Goal: Information Seeking & Learning: Get advice/opinions

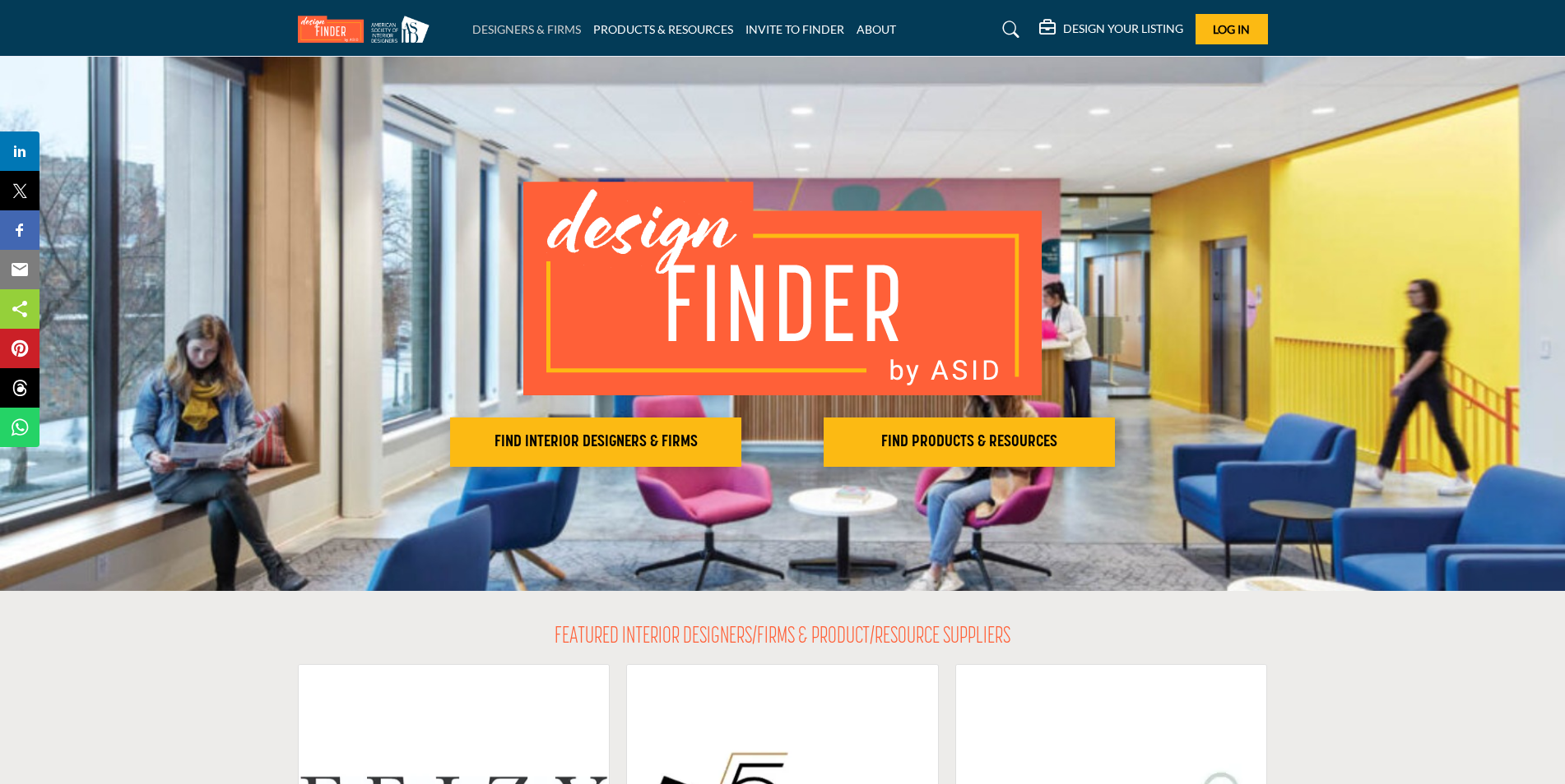
click at [496, 32] on link "DESIGNERS & FIRMS" at bounding box center [527, 29] width 109 height 14
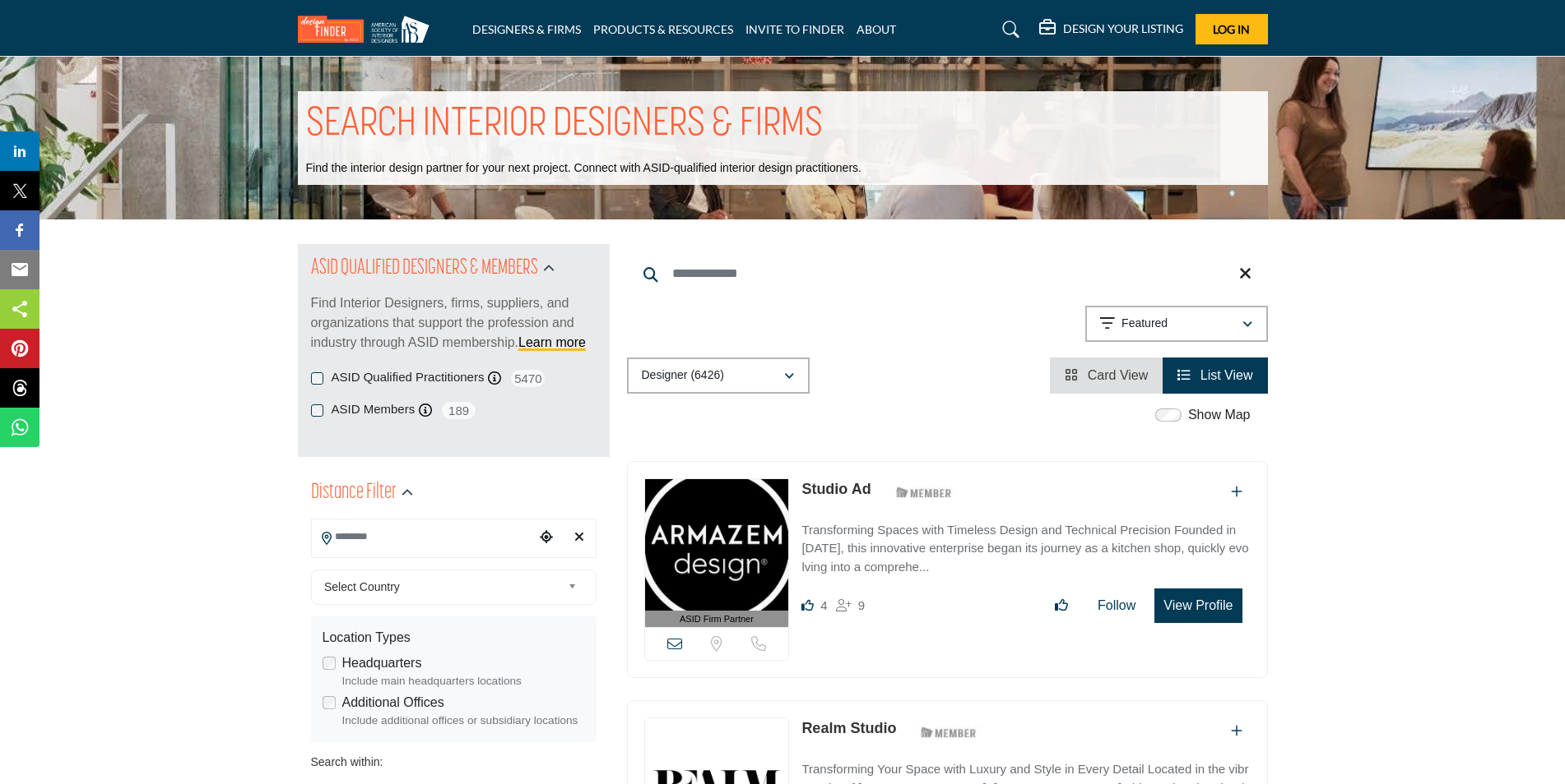
click at [377, 531] on input "Search Location" at bounding box center [422, 537] width 222 height 32
click at [623, 591] on div "ASID Firm Partner ASID Firm Partners are design companies with ASID-qualified i…" at bounding box center [947, 578] width 659 height 234
click at [391, 541] on input "Search Location" at bounding box center [422, 537] width 222 height 32
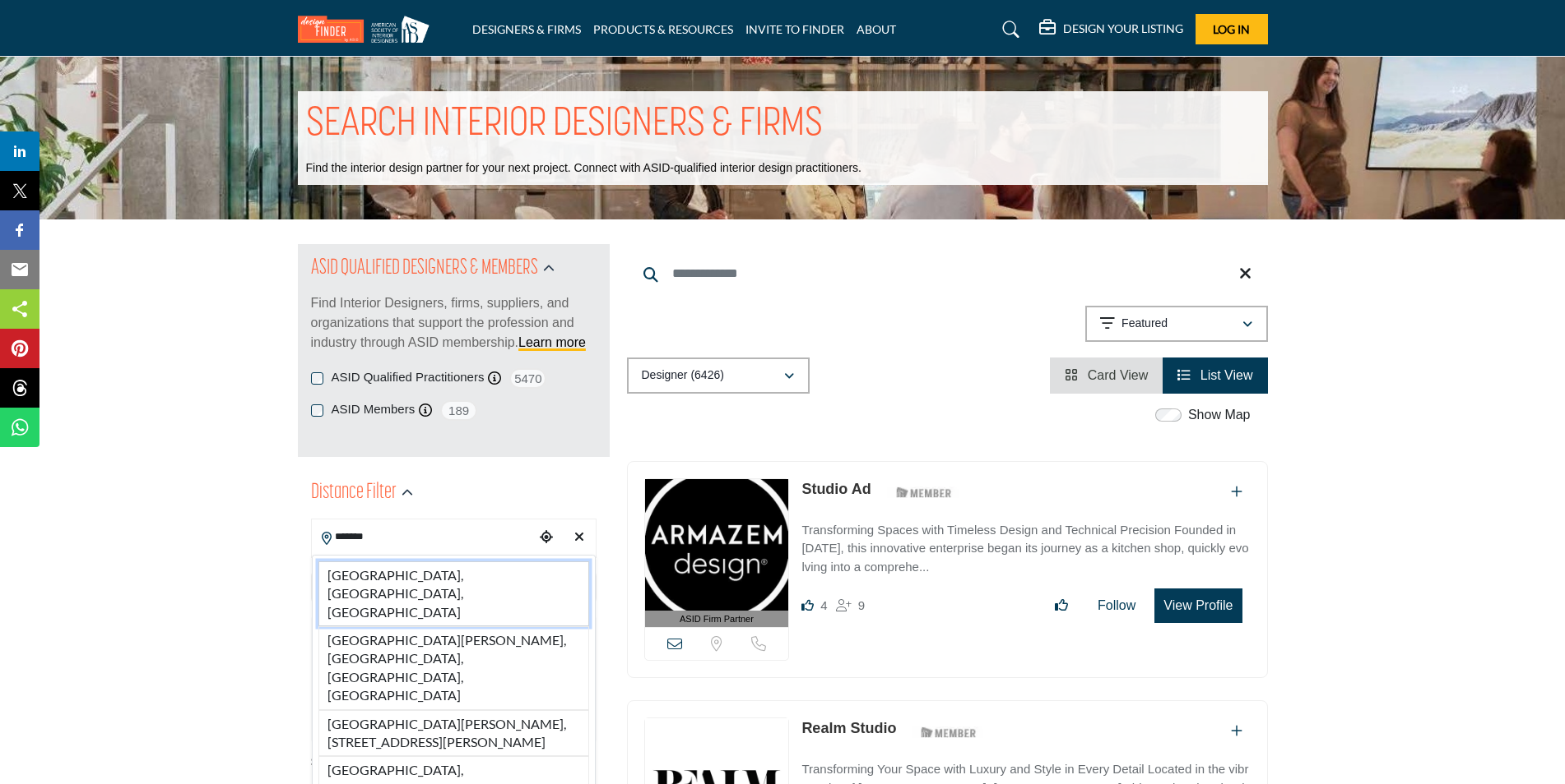
click at [392, 569] on li "[GEOGRAPHIC_DATA], [GEOGRAPHIC_DATA], [GEOGRAPHIC_DATA]" at bounding box center [453, 595] width 271 height 65
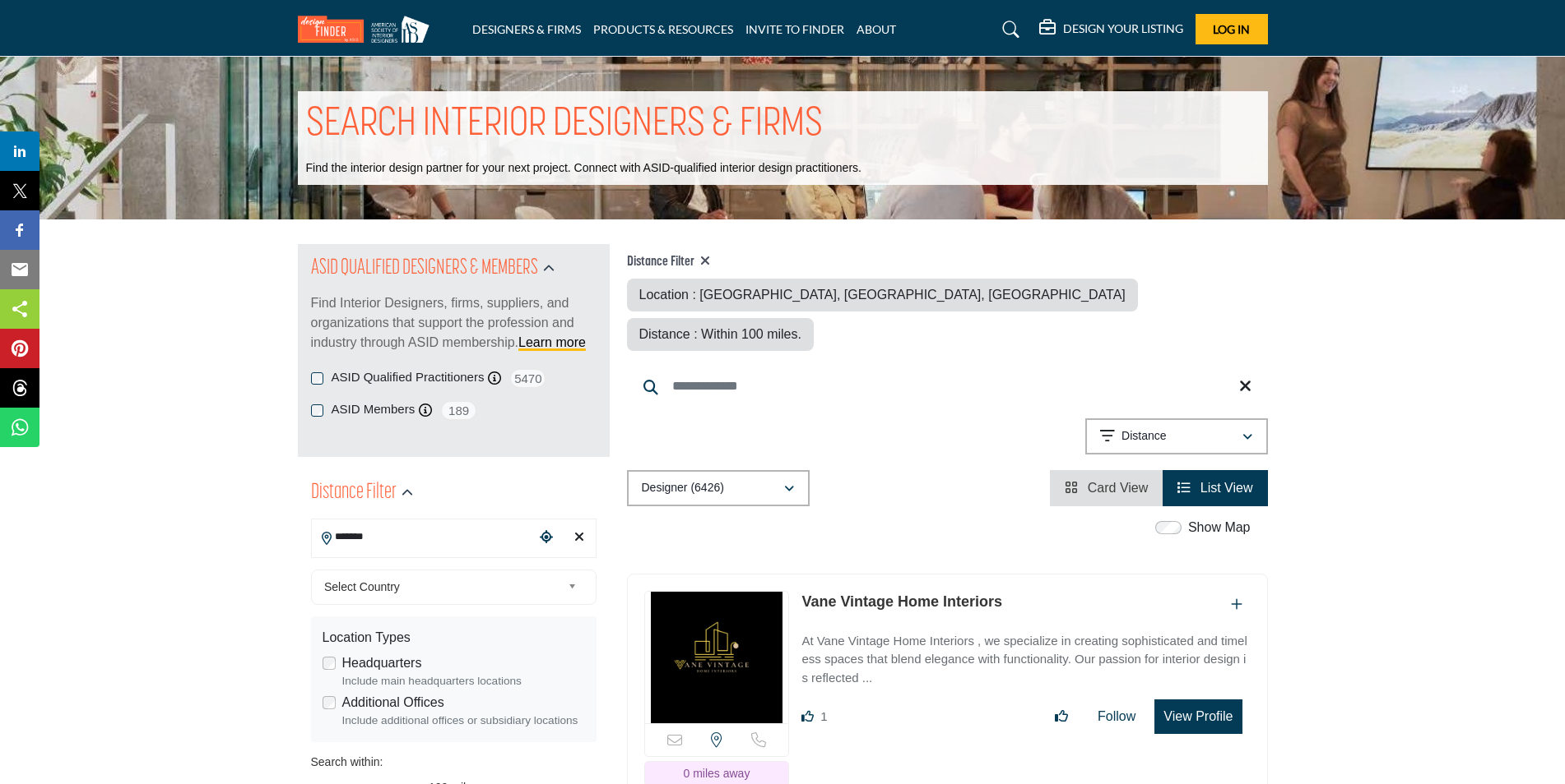
type input "**********"
type input "***"
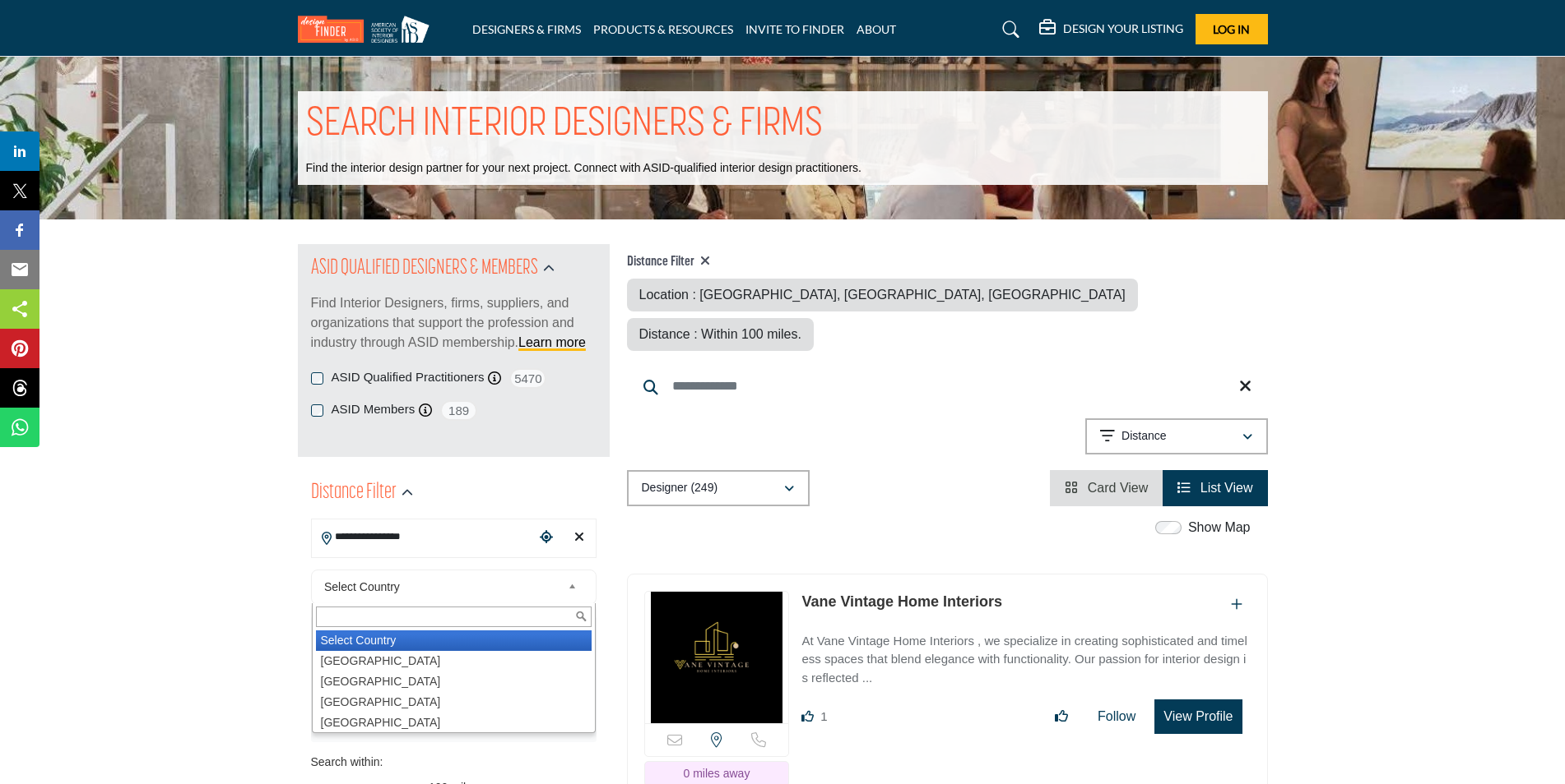
click at [574, 590] on b at bounding box center [574, 587] width 15 height 21
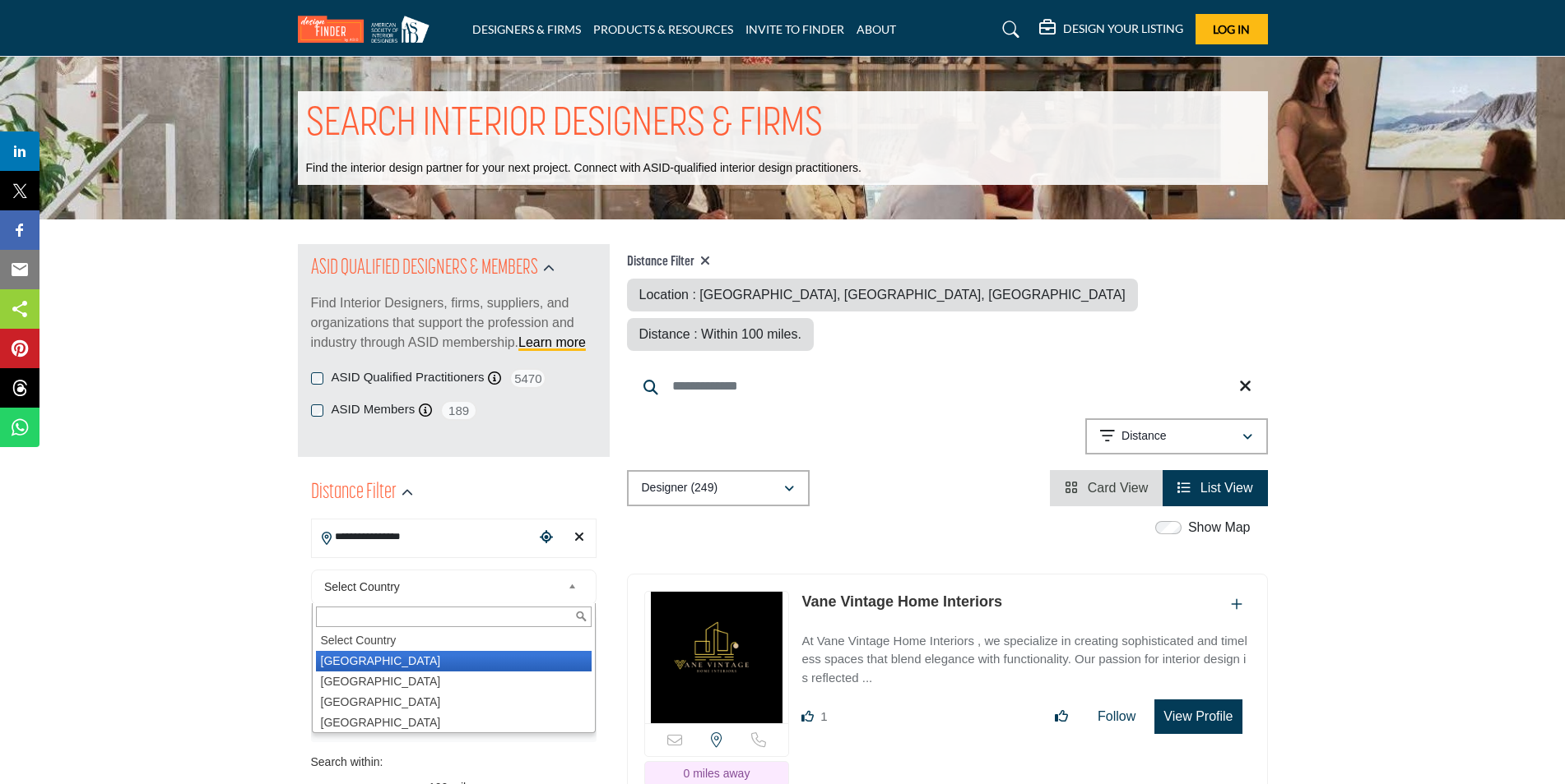
click at [466, 661] on li "[GEOGRAPHIC_DATA]" at bounding box center [454, 661] width 276 height 21
click at [521, 657] on div "Headquarters Include main headquarters locations" at bounding box center [453, 672] width 263 height 37
click at [521, 658] on div "Headquarters Include main headquarters locations" at bounding box center [453, 672] width 263 height 37
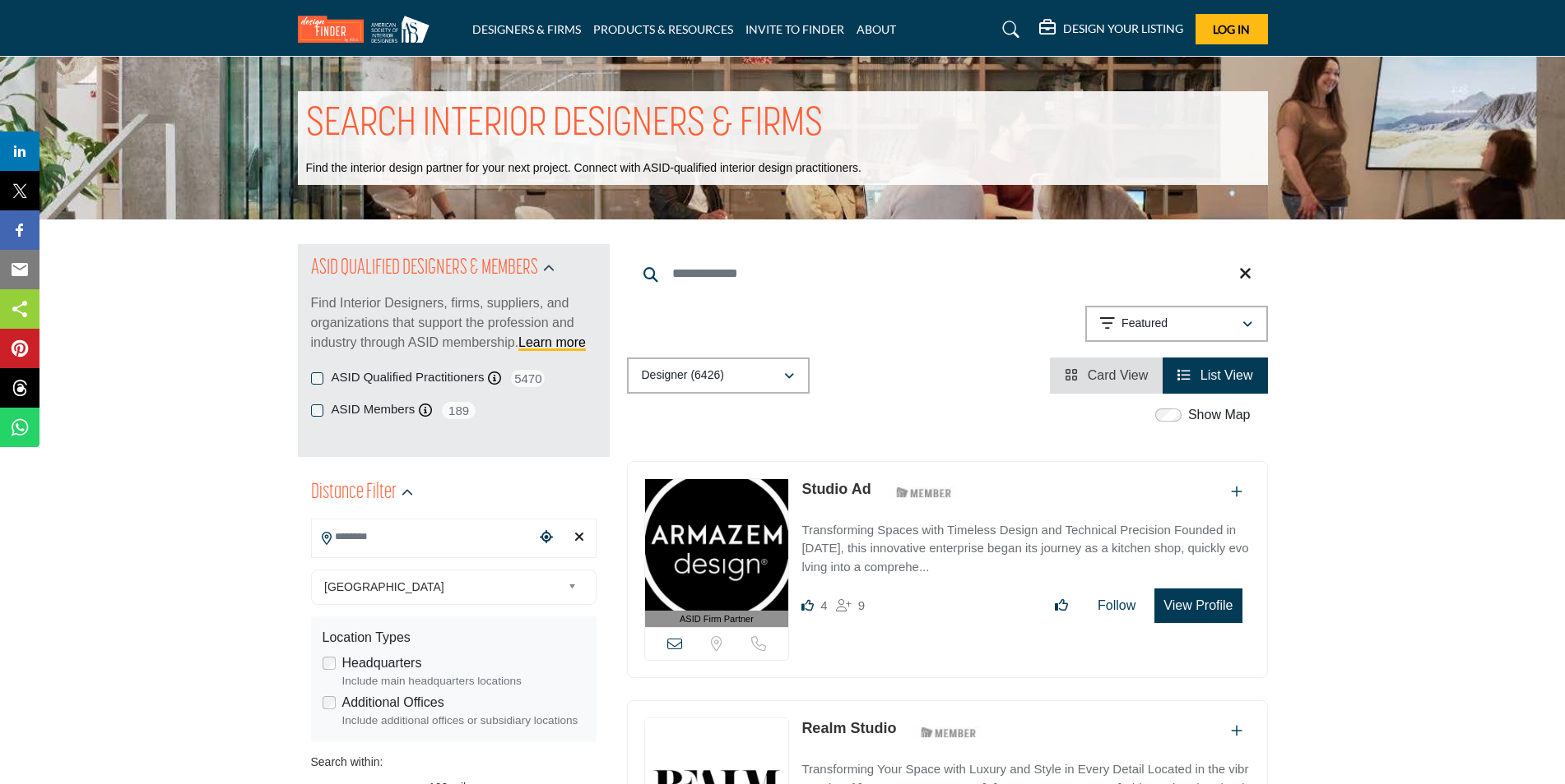
scroll to position [82, 0]
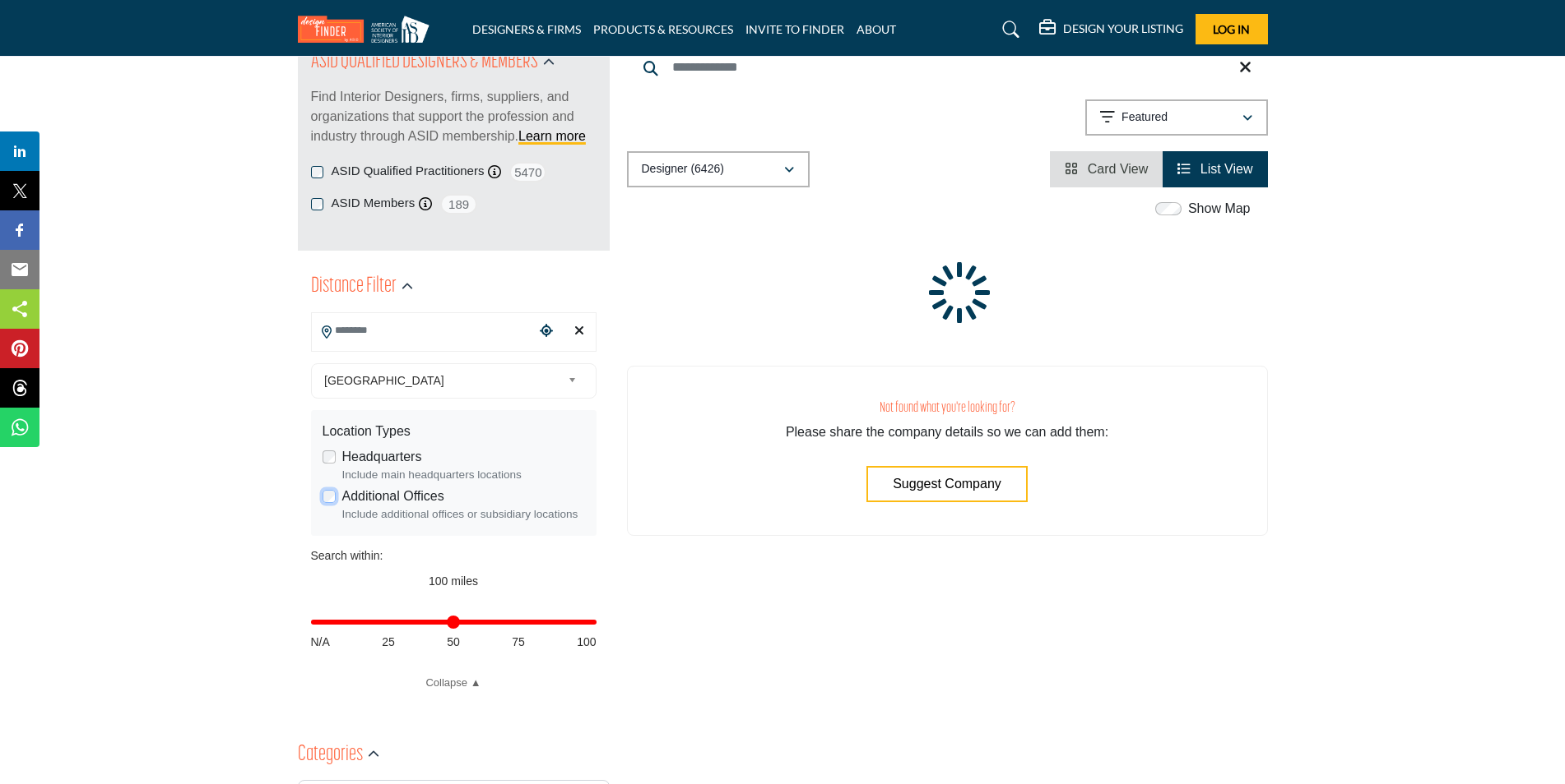
scroll to position [247, 0]
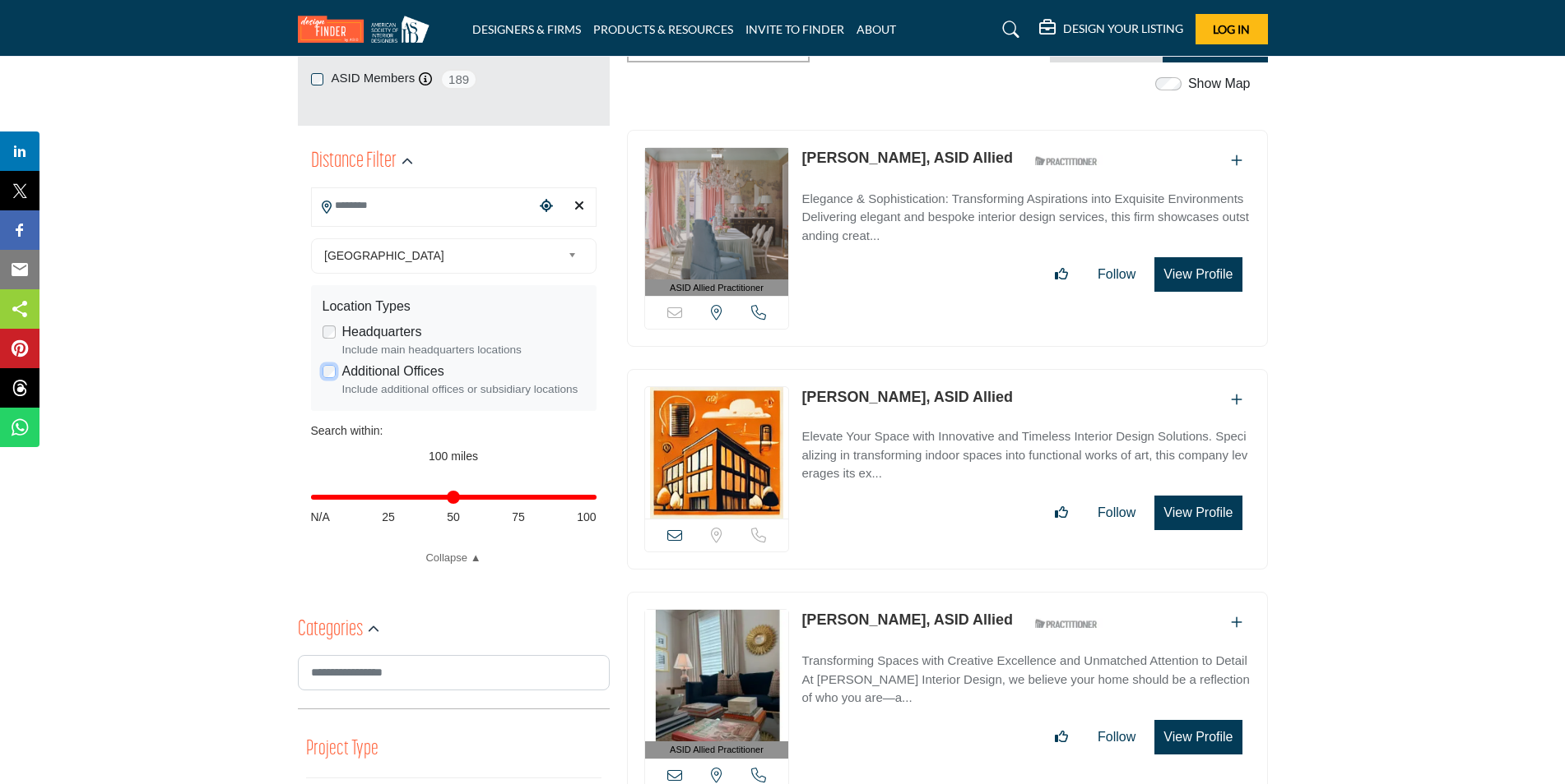
scroll to position [411, 0]
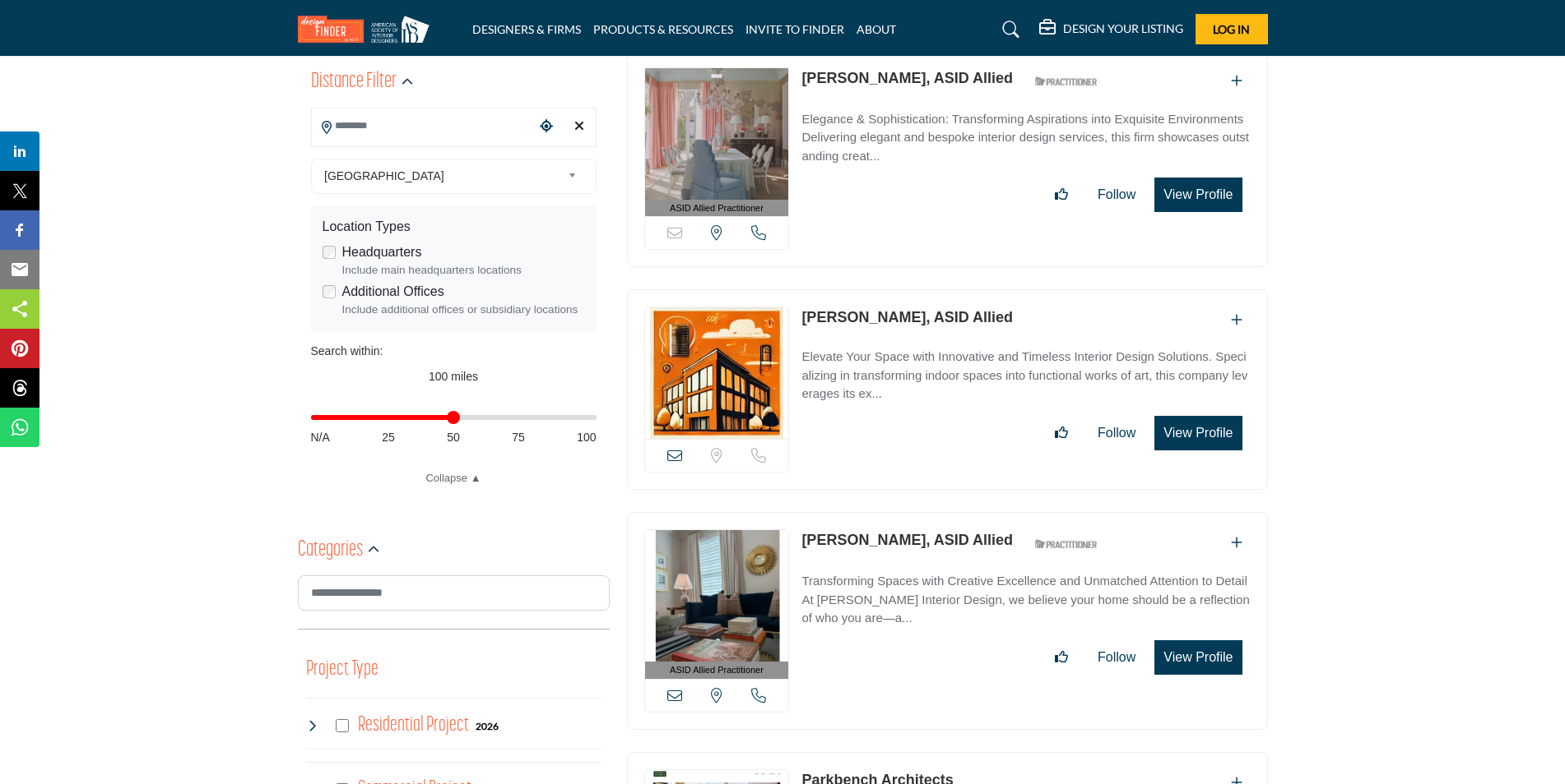
drag, startPoint x: 587, startPoint y: 417, endPoint x: 458, endPoint y: 422, distance: 129.1
type input "**"
click at [458, 419] on input "Distance in miles" at bounding box center [454, 417] width 286 height 3
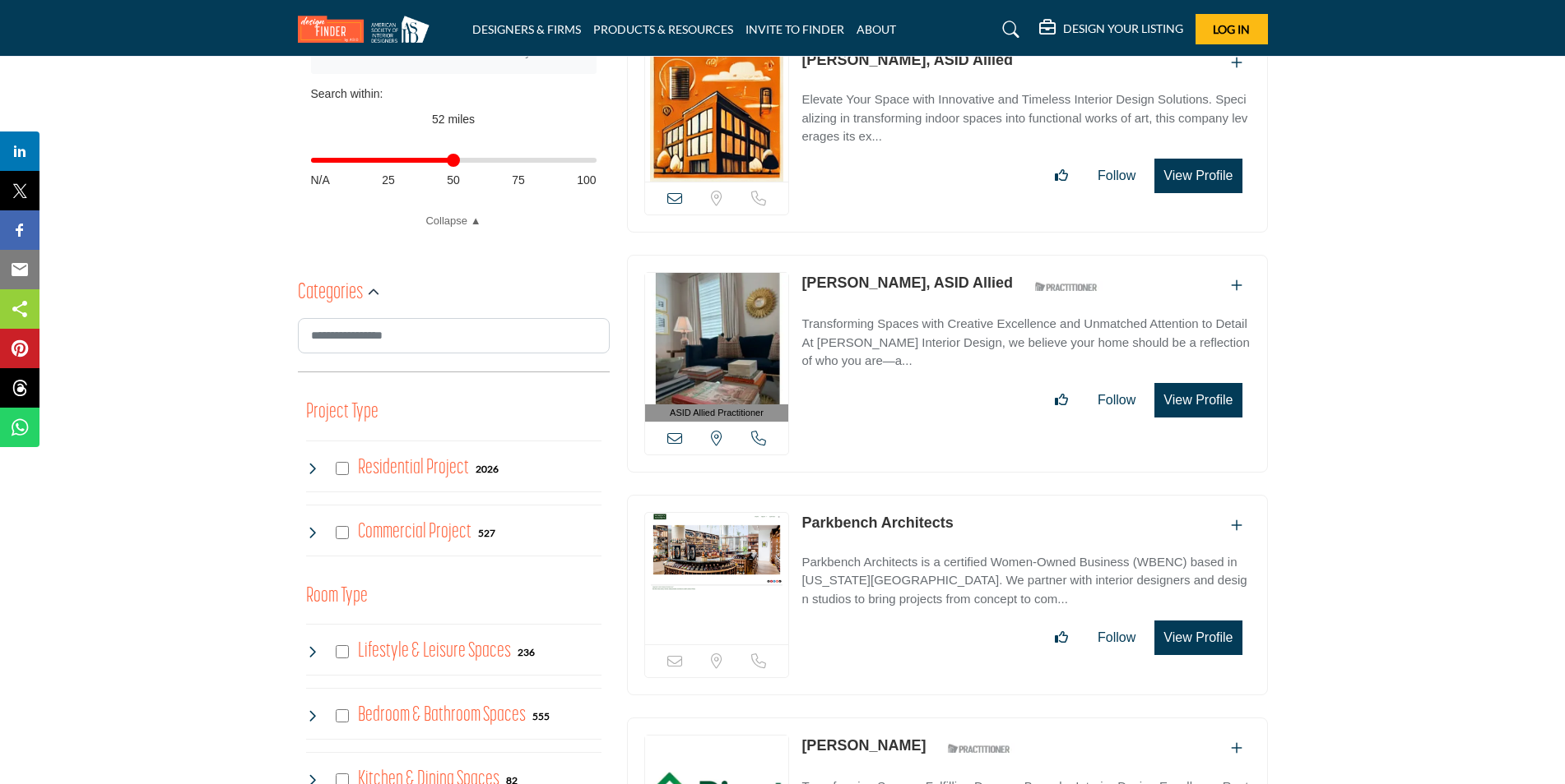
scroll to position [740, 0]
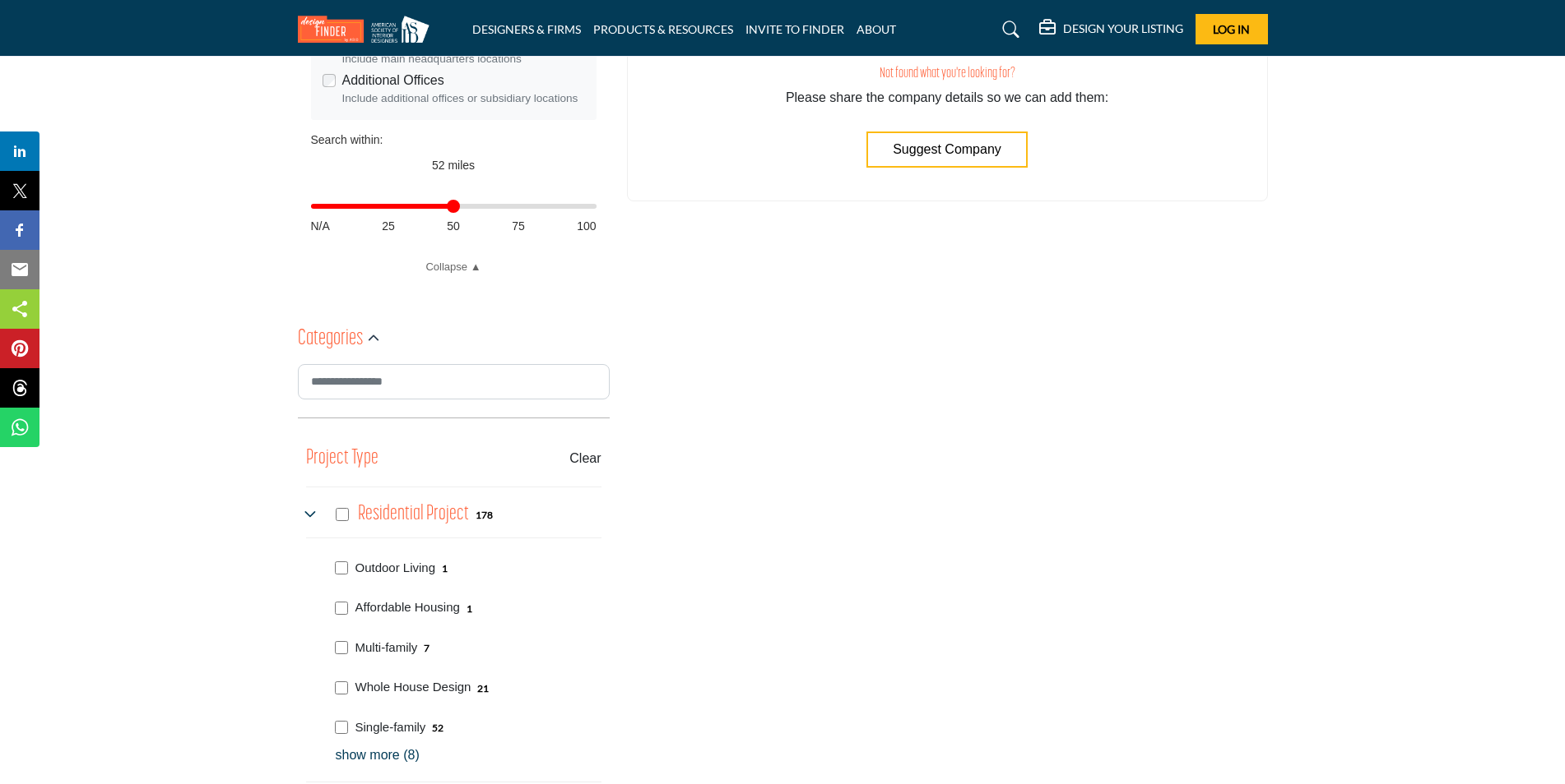
scroll to position [823, 0]
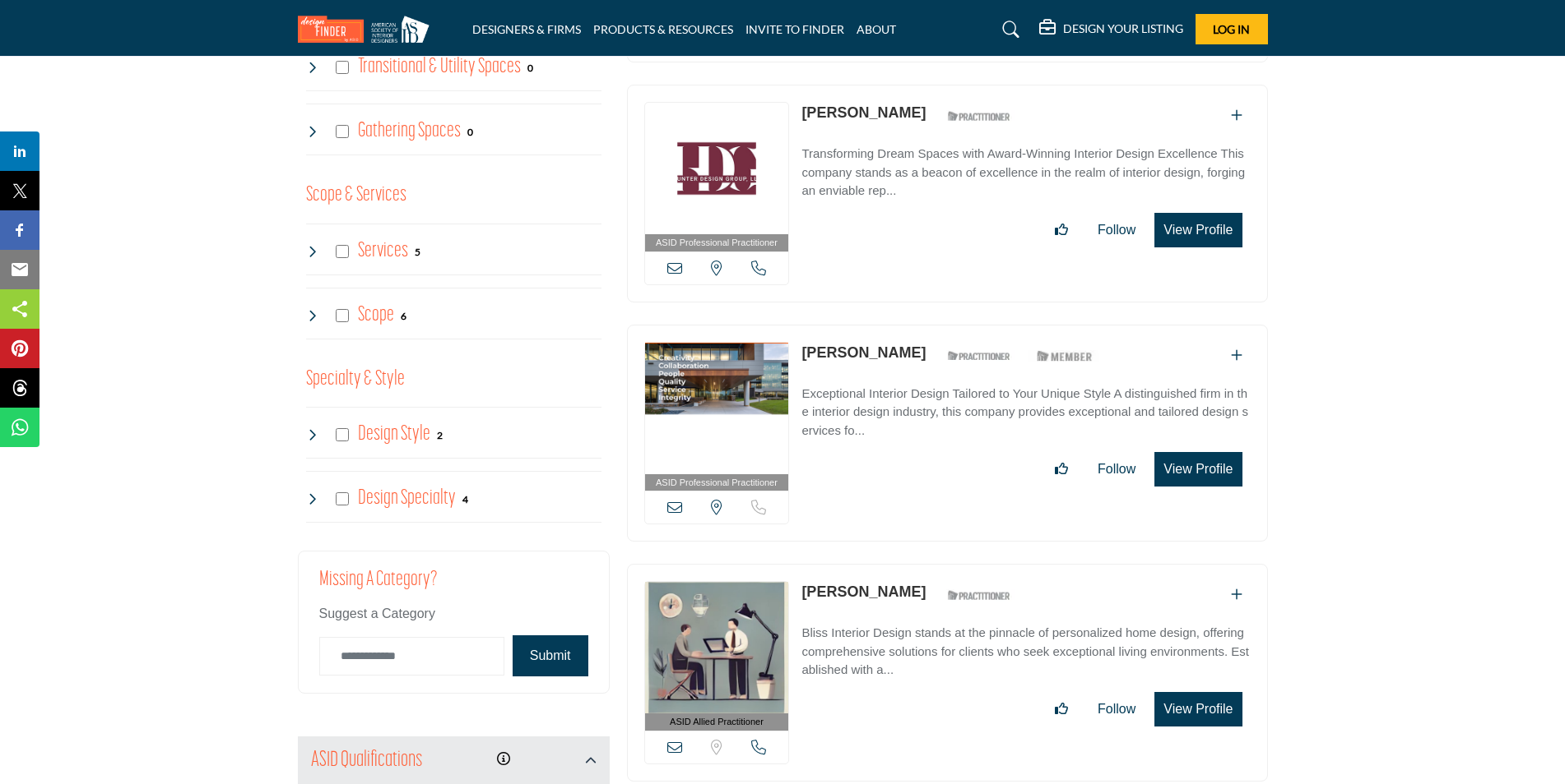
scroll to position [2056, 0]
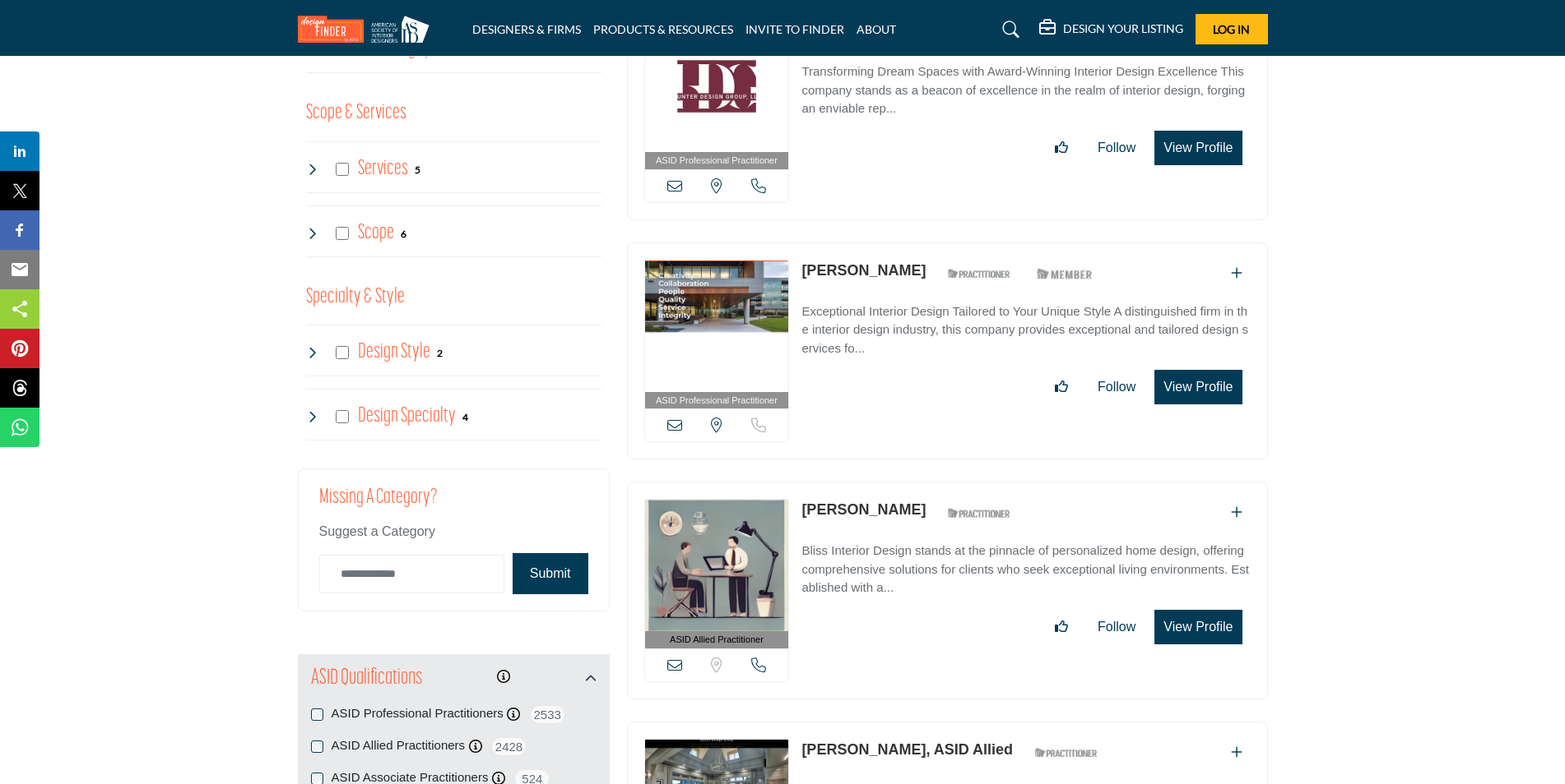
click at [567, 572] on button "Submit" at bounding box center [550, 573] width 75 height 41
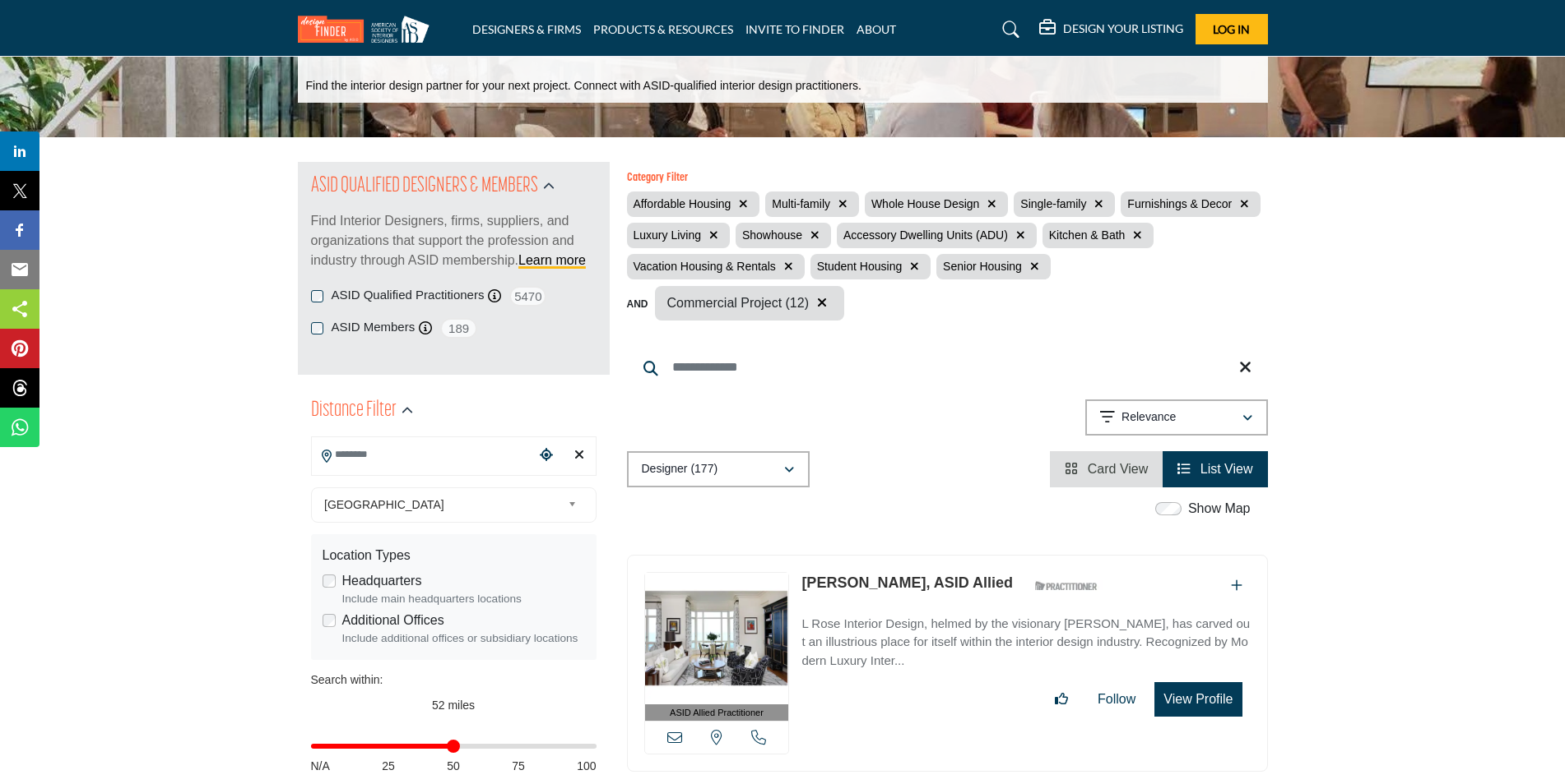
scroll to position [0, 0]
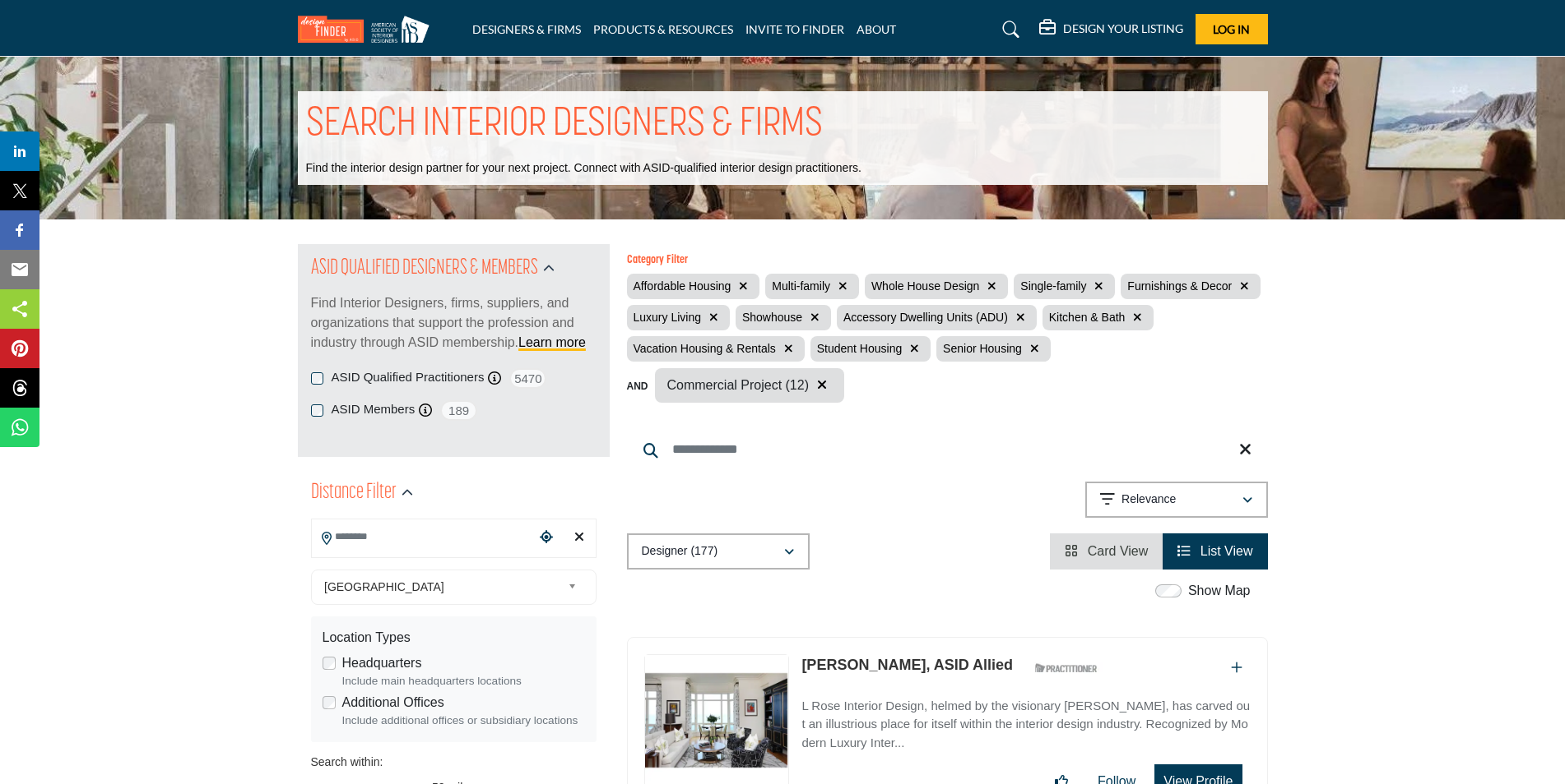
click at [1210, 548] on span "List View" at bounding box center [1226, 551] width 53 height 14
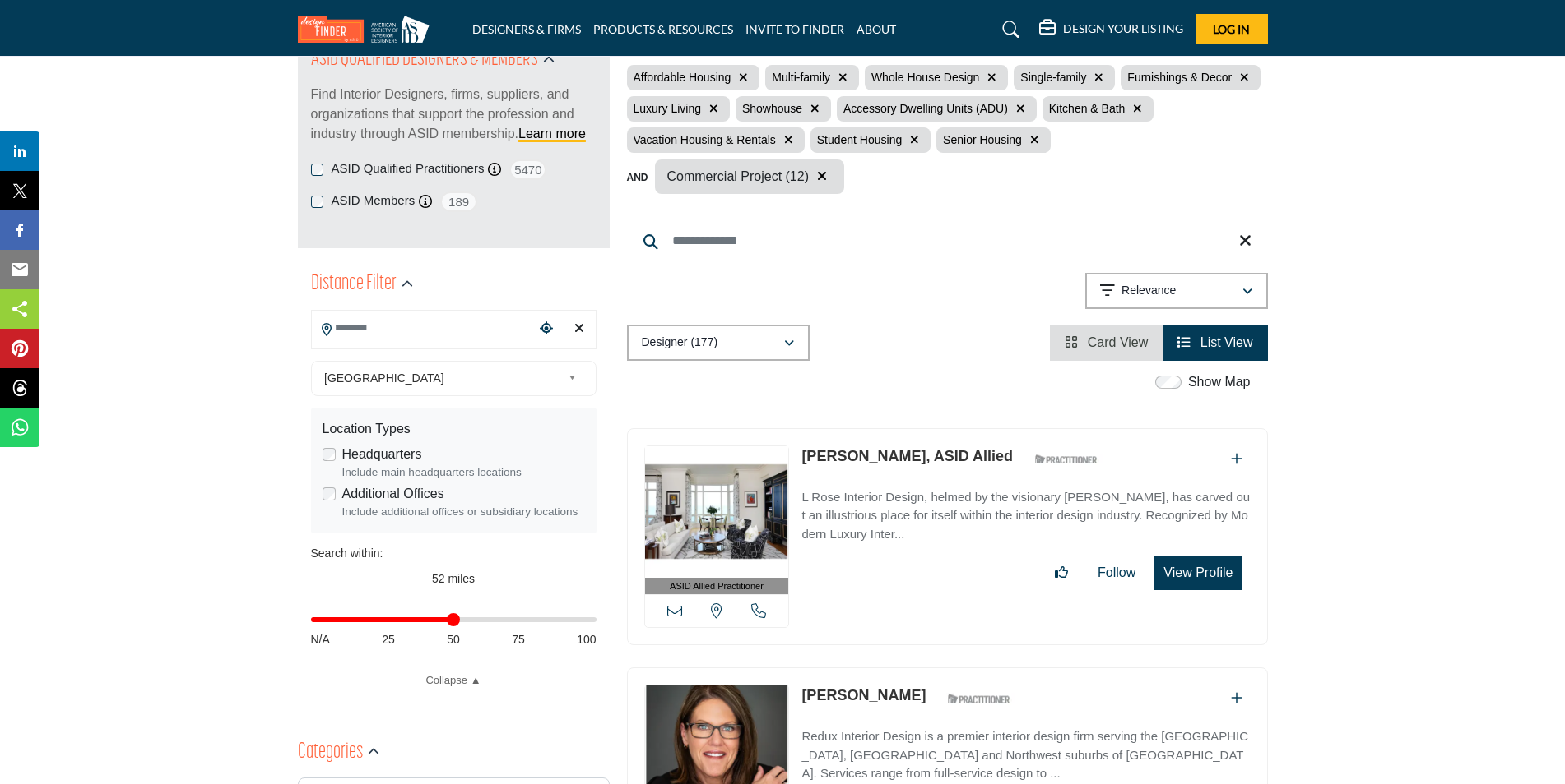
scroll to position [165, 0]
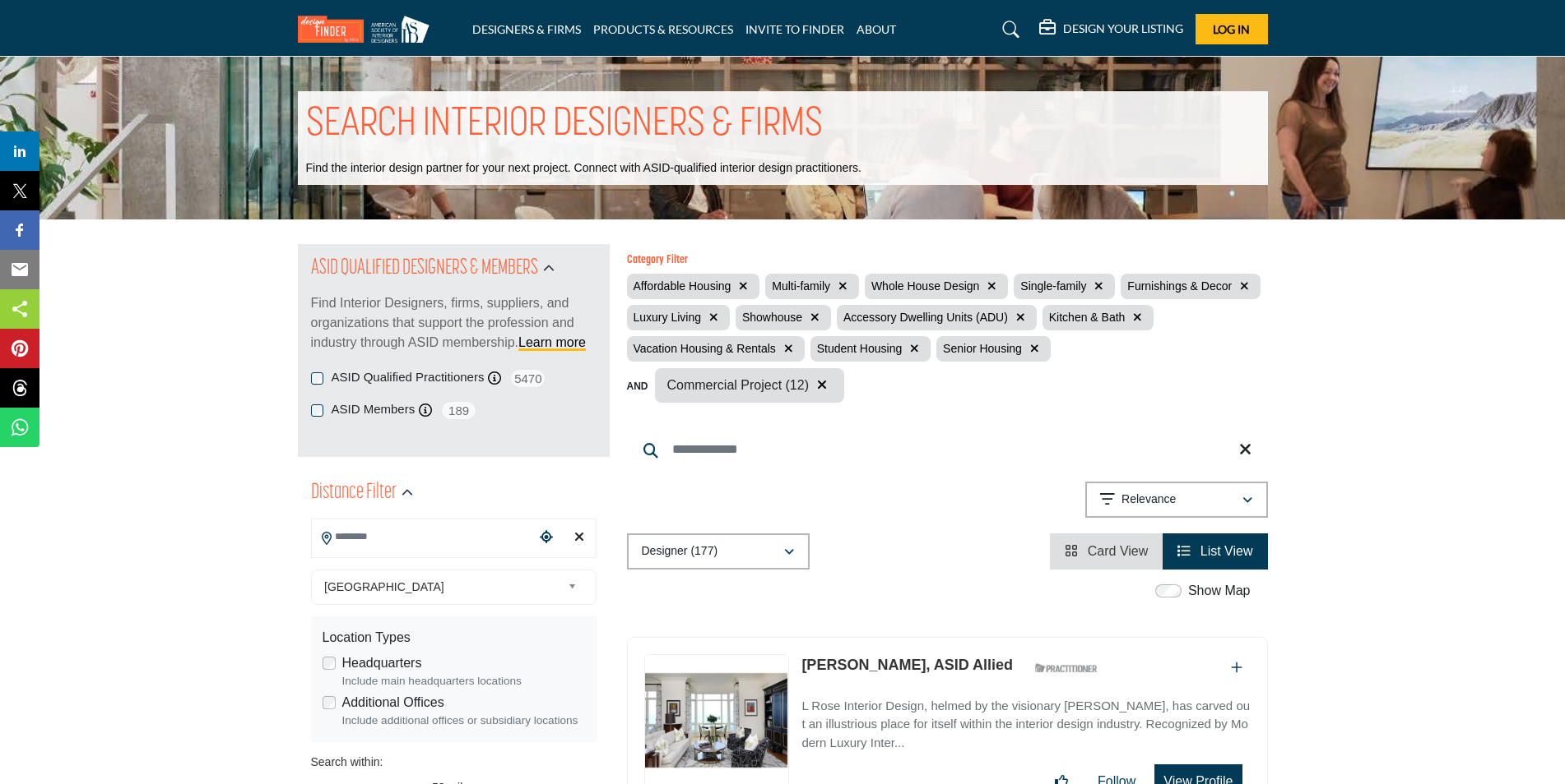
click at [1207, 550] on span "List View" at bounding box center [1226, 551] width 53 height 14
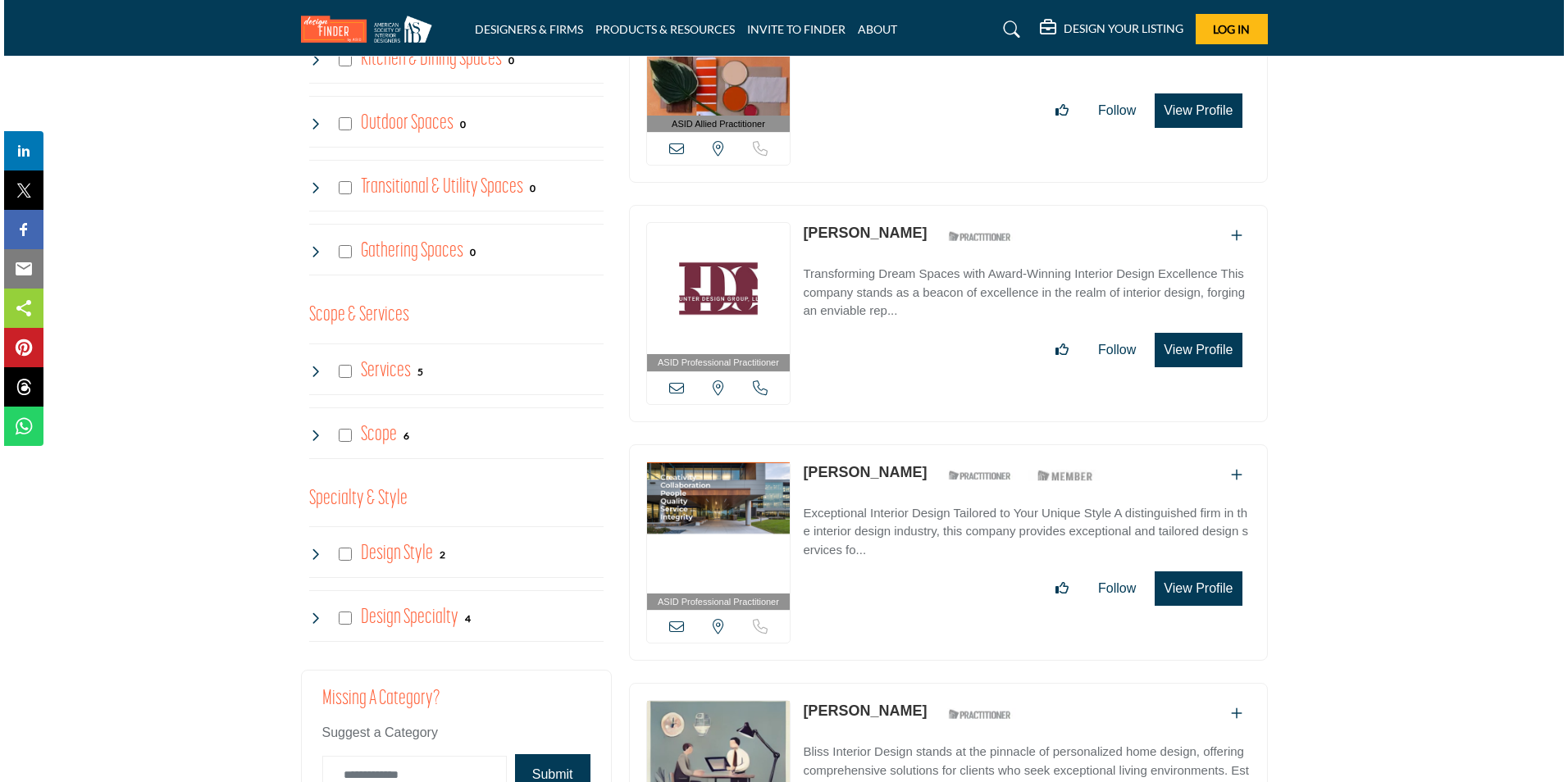
scroll to position [1886, 0]
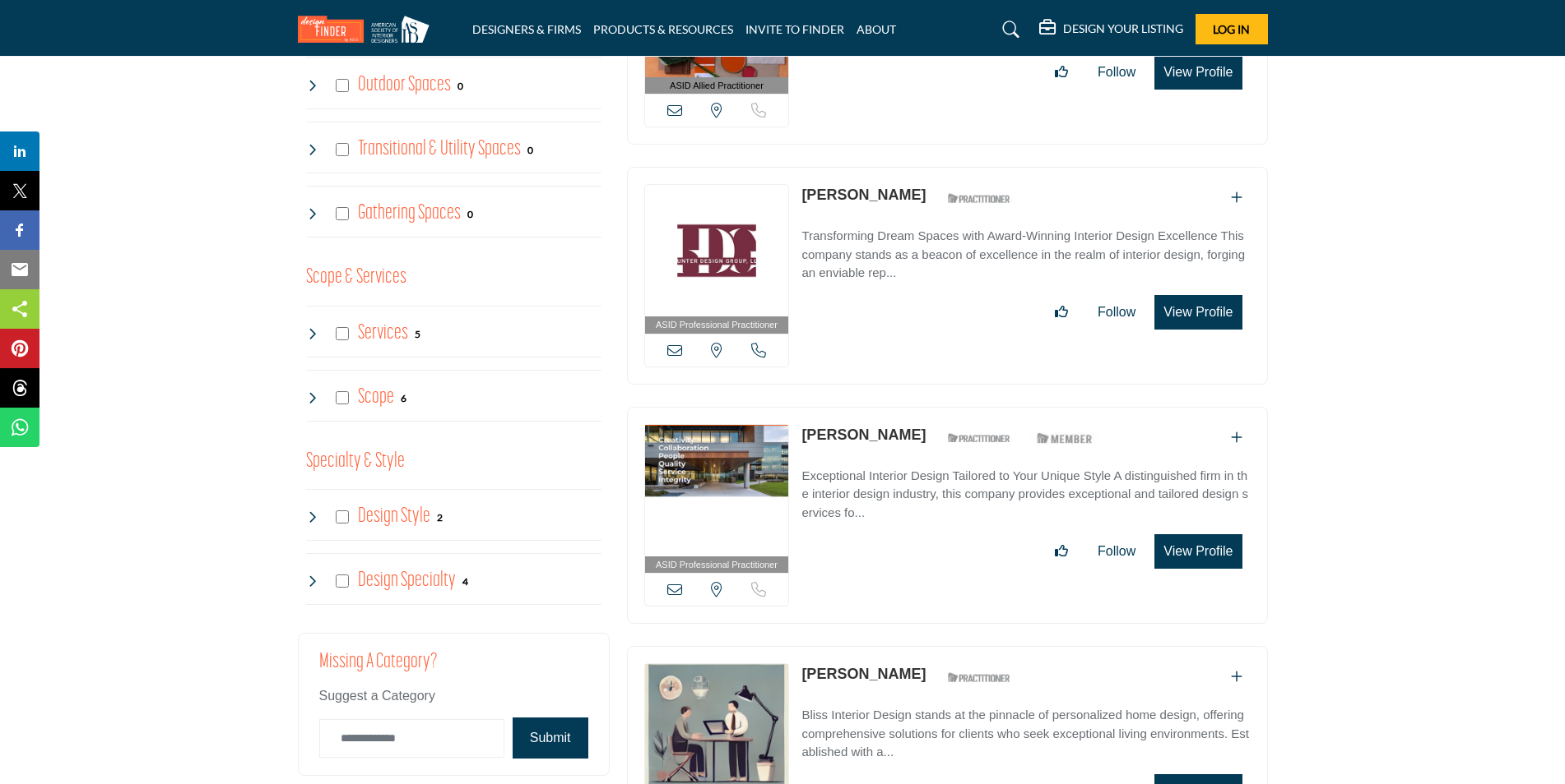
click at [1190, 308] on button "View Profile" at bounding box center [1198, 312] width 87 height 35
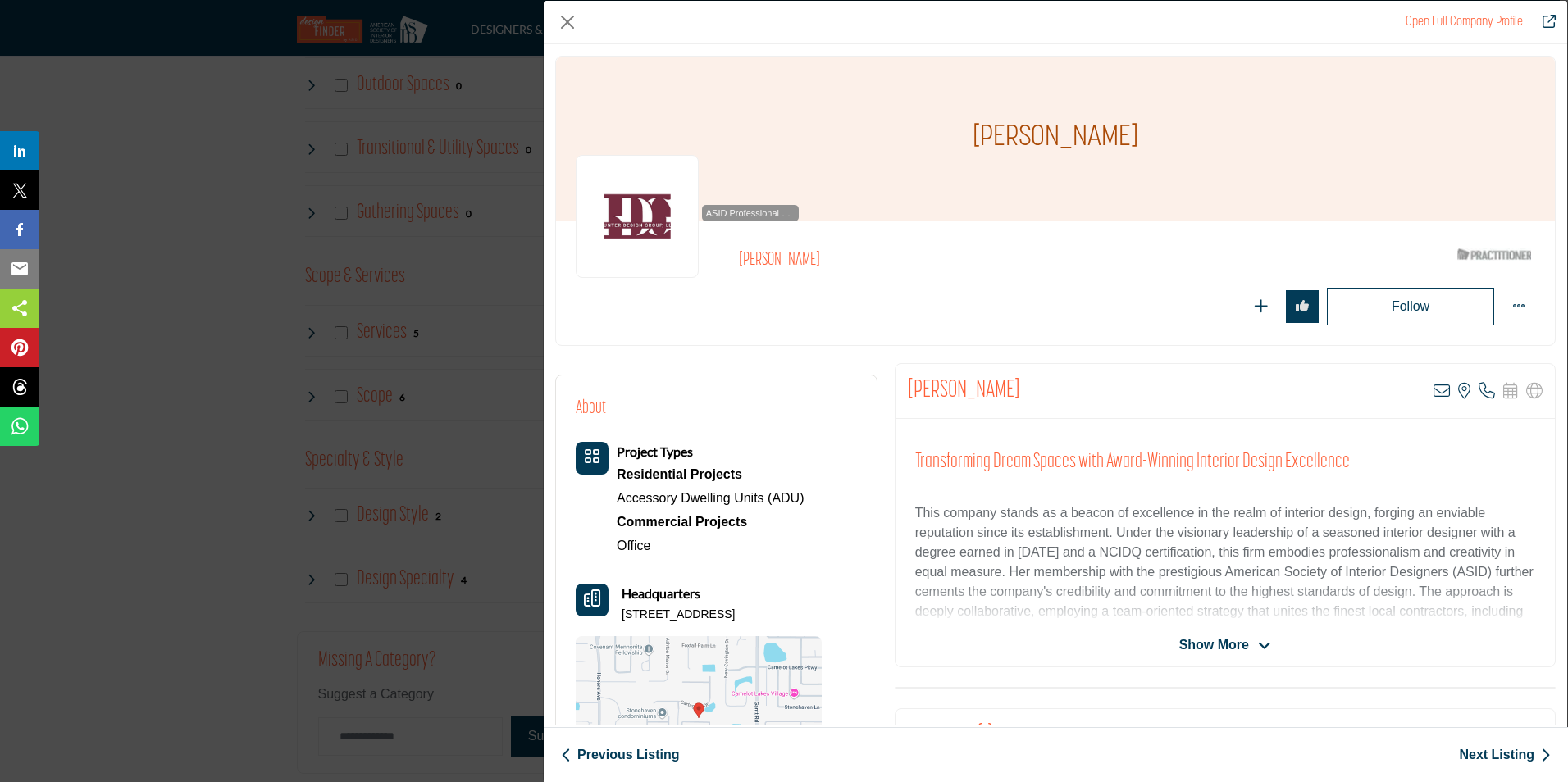
click at [1194, 639] on span "Show More" at bounding box center [1214, 646] width 70 height 20
